Goal: Contribute content: Add original content to the website for others to see

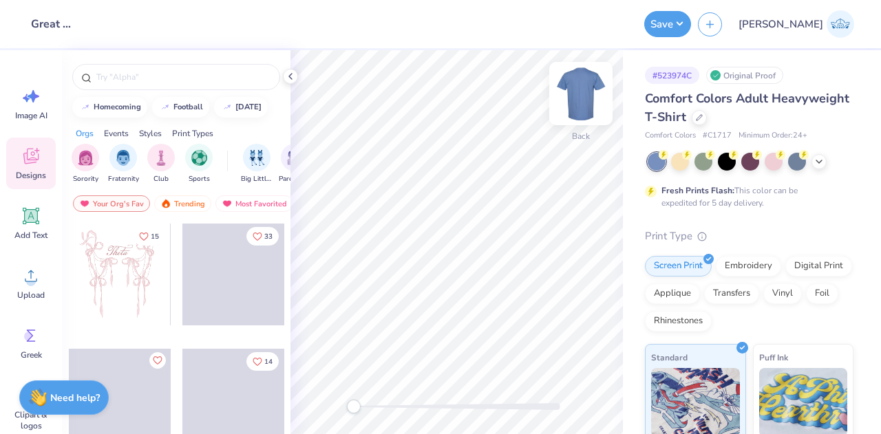
click at [577, 99] on img at bounding box center [581, 93] width 55 height 55
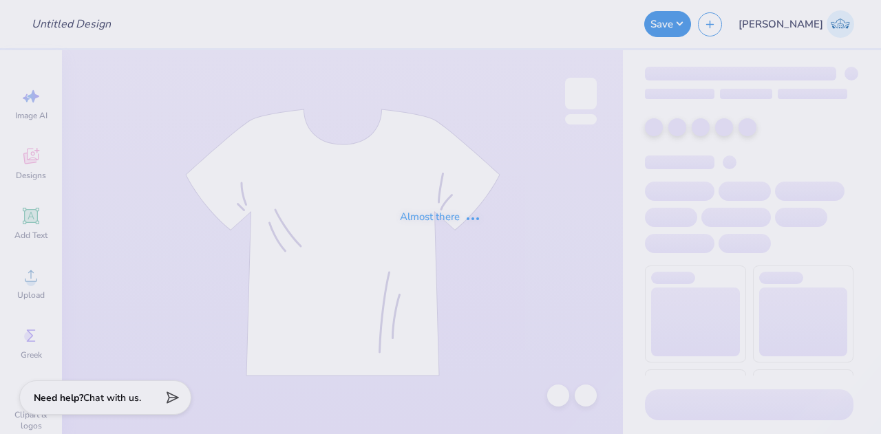
type input "Great Oak High School Dance Team - Pomline sweatshirt"
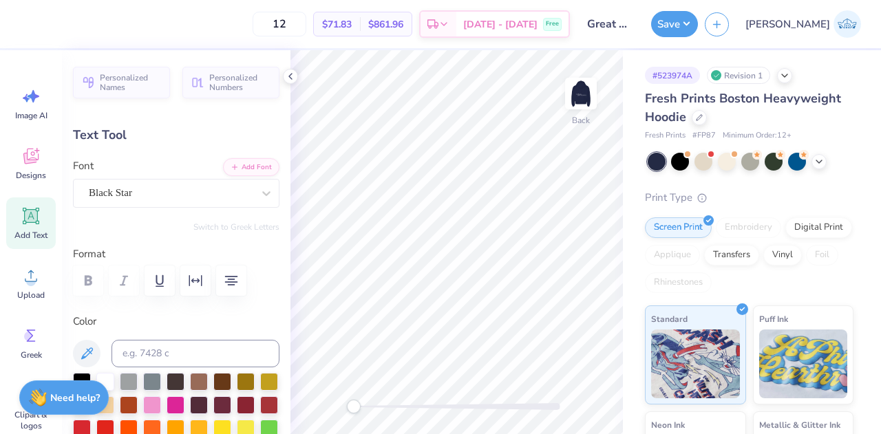
scroll to position [12, 2]
type textarea "GOHS 25.26"
